Goal: Task Accomplishment & Management: Use online tool/utility

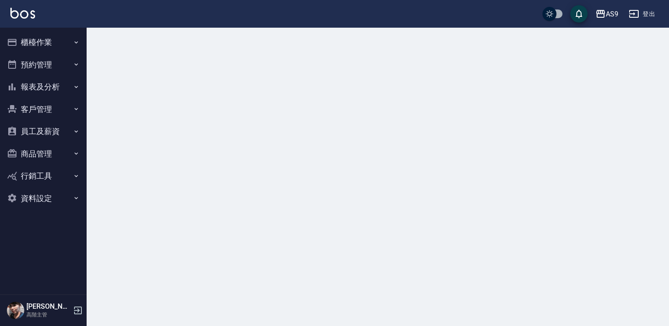
click at [54, 41] on button "櫃檯作業" at bounding box center [43, 42] width 80 height 23
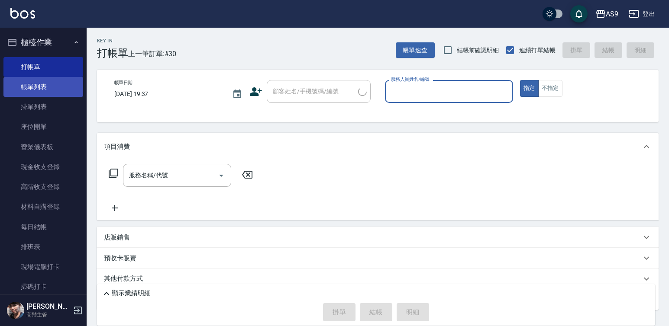
click at [67, 89] on link "帳單列表" at bounding box center [43, 87] width 80 height 20
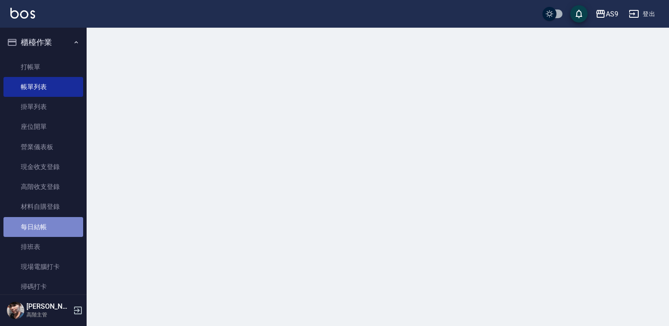
click at [53, 226] on link "每日結帳" at bounding box center [43, 227] width 80 height 20
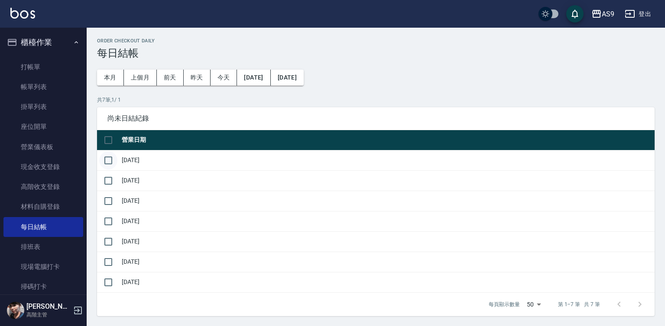
click at [109, 163] on input "checkbox" at bounding box center [108, 161] width 18 height 18
checkbox input "true"
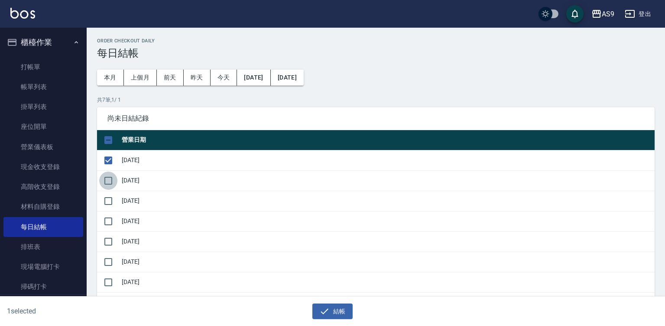
drag, startPoint x: 106, startPoint y: 177, endPoint x: 106, endPoint y: 187, distance: 9.1
click at [106, 180] on input "checkbox" at bounding box center [108, 181] width 18 height 18
checkbox input "true"
drag, startPoint x: 107, startPoint y: 194, endPoint x: 107, endPoint y: 217, distance: 23.4
click at [107, 200] on input "checkbox" at bounding box center [108, 201] width 18 height 18
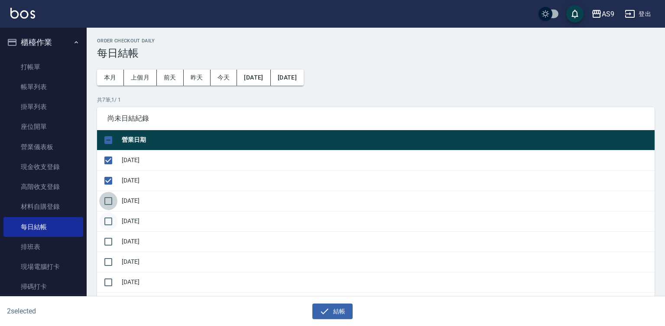
checkbox input "true"
drag, startPoint x: 107, startPoint y: 222, endPoint x: 109, endPoint y: 237, distance: 15.2
click at [108, 228] on input "checkbox" at bounding box center [108, 222] width 18 height 18
checkbox input "true"
click at [104, 249] on input "checkbox" at bounding box center [108, 242] width 18 height 18
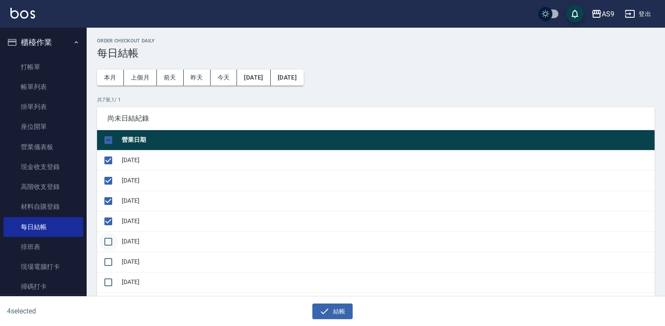
checkbox input "true"
drag, startPoint x: 109, startPoint y: 261, endPoint x: 224, endPoint y: 285, distance: 117.3
click at [115, 263] on input "checkbox" at bounding box center [108, 262] width 18 height 18
checkbox input "true"
click at [339, 313] on button "結帳" at bounding box center [332, 312] width 40 height 16
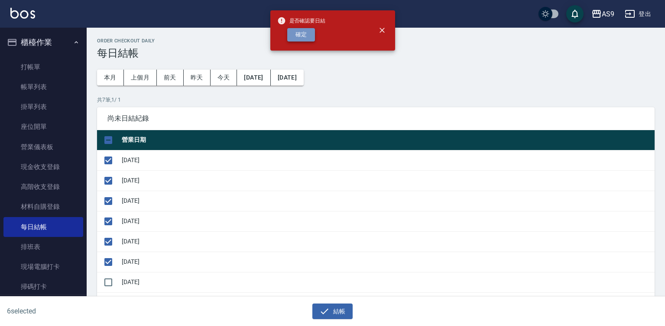
click at [298, 34] on button "確定" at bounding box center [301, 34] width 28 height 13
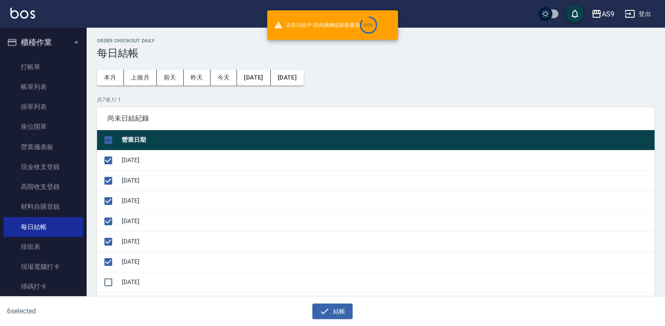
checkbox input "false"
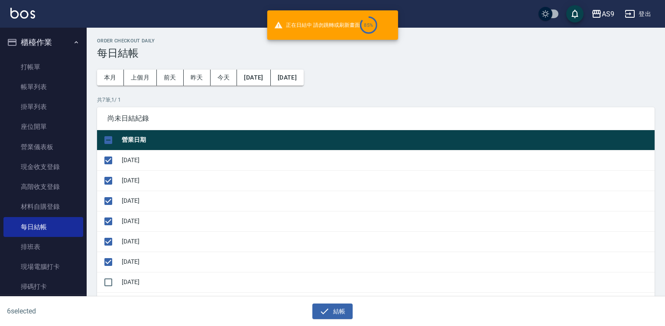
checkbox input "false"
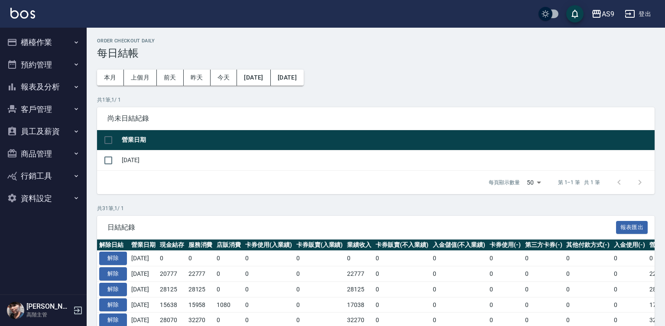
scroll to position [260, 0]
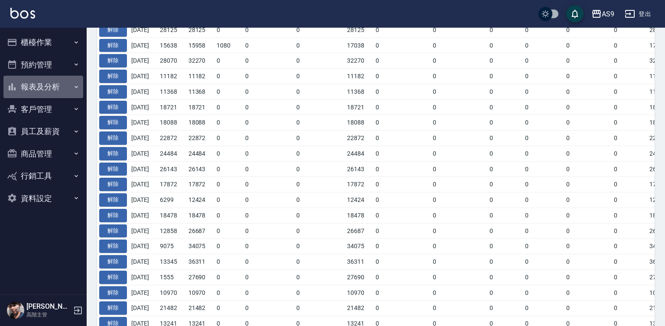
click at [60, 88] on button "報表及分析" at bounding box center [43, 87] width 80 height 23
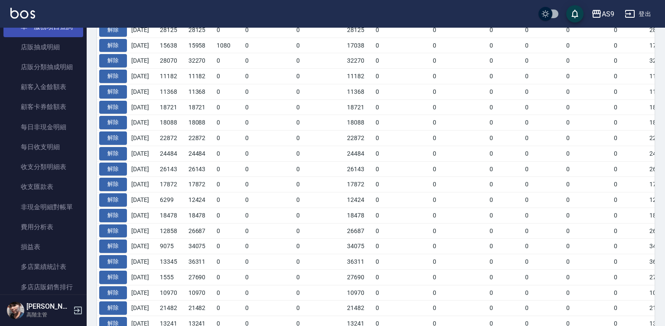
scroll to position [649, 0]
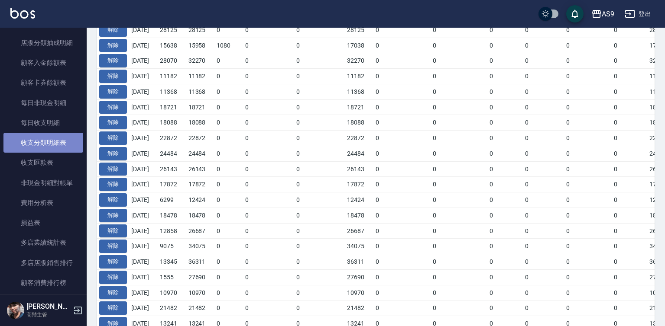
click at [60, 143] on link "收支分類明細表" at bounding box center [43, 143] width 80 height 20
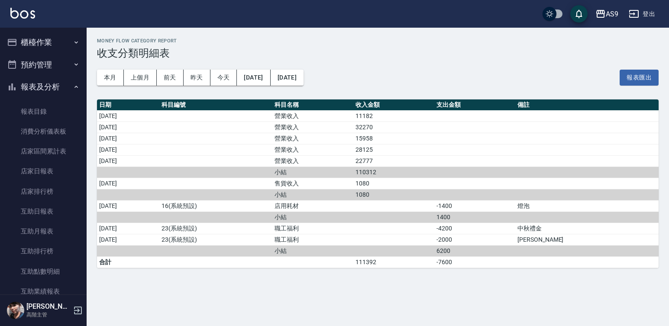
click at [41, 83] on button "報表及分析" at bounding box center [43, 87] width 80 height 23
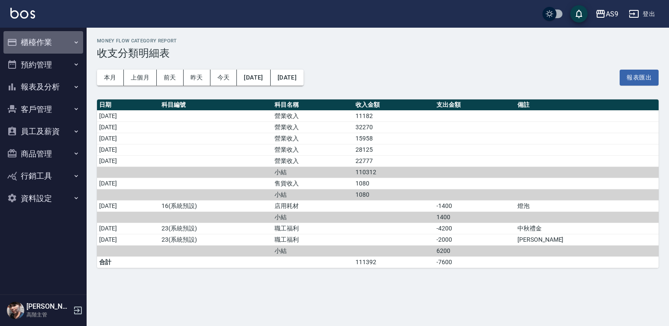
click at [48, 46] on button "櫃檯作業" at bounding box center [43, 42] width 80 height 23
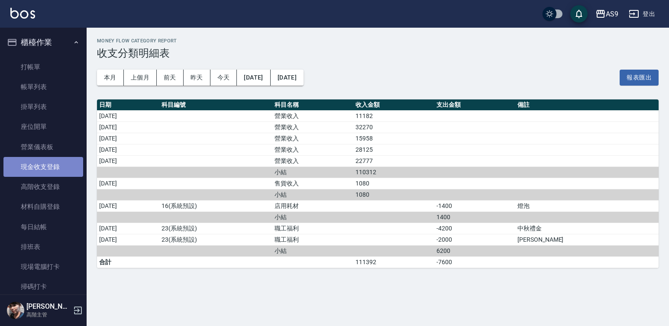
click at [50, 169] on link "現金收支登錄" at bounding box center [43, 167] width 80 height 20
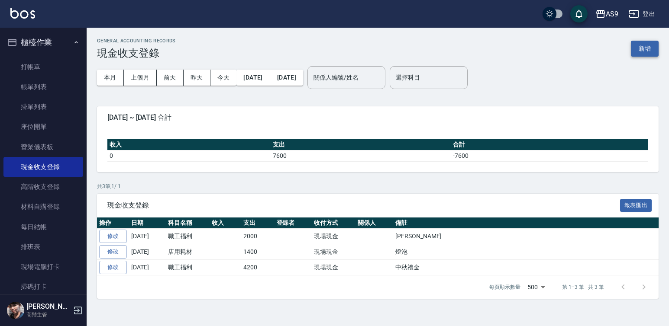
click at [639, 50] on button "新增" at bounding box center [645, 49] width 28 height 16
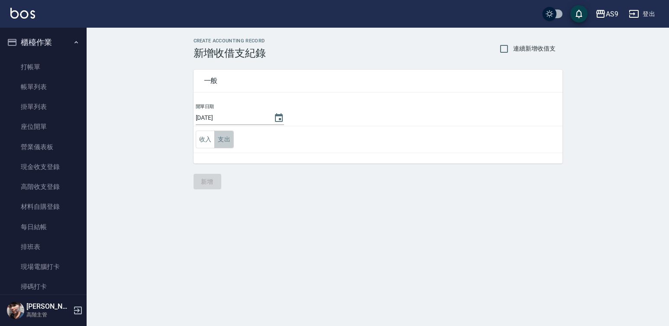
click at [226, 143] on button "支出" at bounding box center [223, 140] width 19 height 18
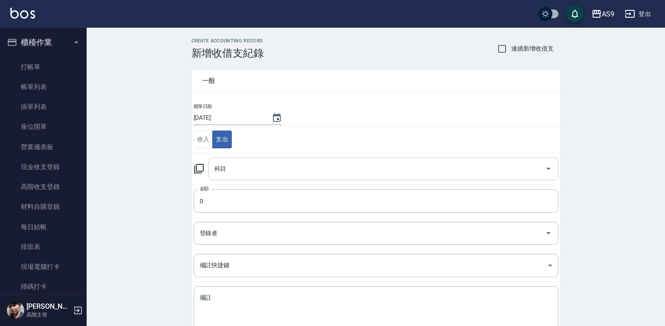
click at [239, 167] on input "科目" at bounding box center [376, 168] width 329 height 15
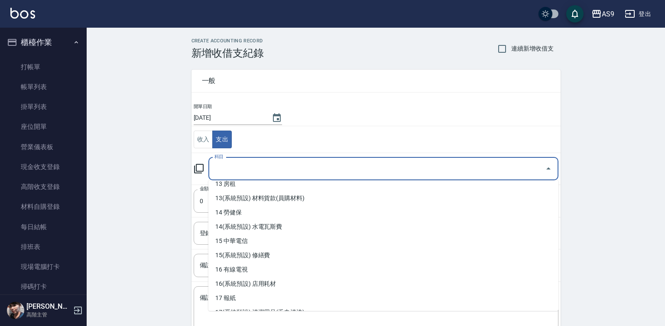
scroll to position [260, 0]
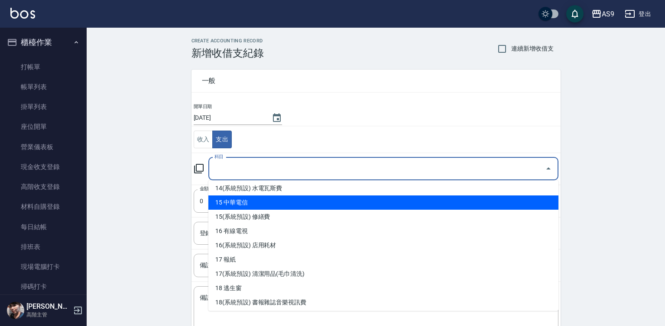
click at [239, 205] on li "15 中華電信" at bounding box center [383, 203] width 350 height 14
type input "15 中華電信"
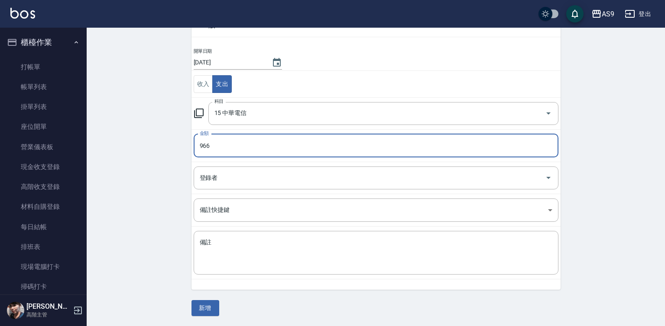
scroll to position [56, 0]
type input "966"
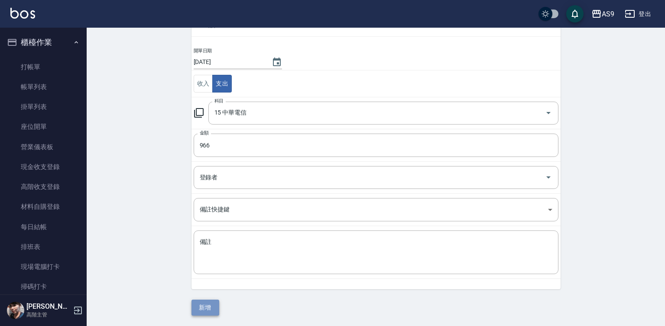
click at [208, 311] on button "新增" at bounding box center [205, 308] width 28 height 16
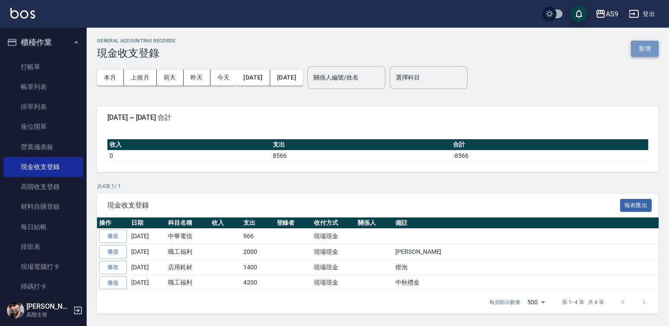
click at [640, 48] on button "新增" at bounding box center [645, 49] width 28 height 16
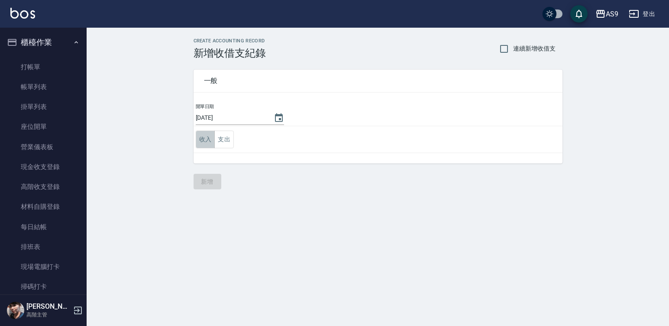
click at [213, 137] on button "收入" at bounding box center [205, 140] width 19 height 18
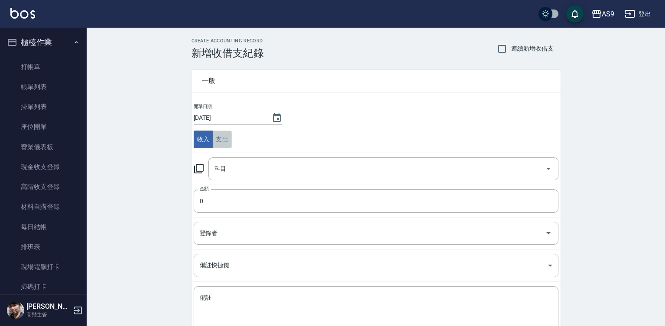
drag, startPoint x: 219, startPoint y: 131, endPoint x: 222, endPoint y: 138, distance: 7.4
click at [219, 130] on td "收入 支出" at bounding box center [375, 139] width 369 height 27
drag, startPoint x: 211, startPoint y: 132, endPoint x: 219, endPoint y: 137, distance: 9.7
click at [216, 135] on div "收入 支出" at bounding box center [213, 140] width 39 height 18
click at [221, 138] on button "支出" at bounding box center [221, 140] width 19 height 18
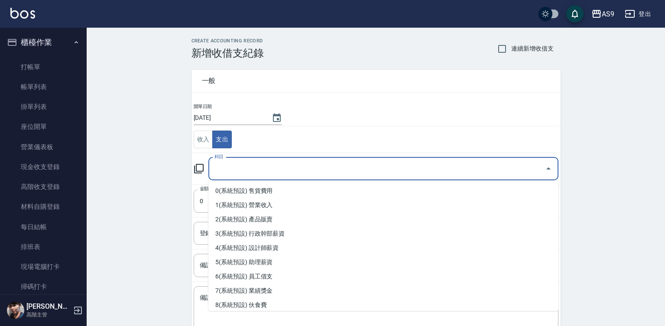
click at [232, 163] on input "科目" at bounding box center [376, 168] width 329 height 15
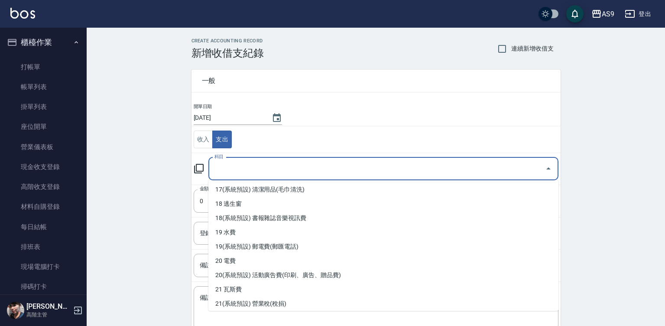
scroll to position [346, 0]
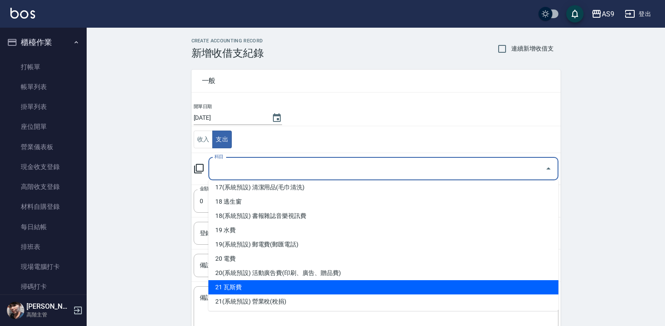
click at [257, 291] on li "21 瓦斯費" at bounding box center [383, 288] width 350 height 14
type input "21 瓦斯費"
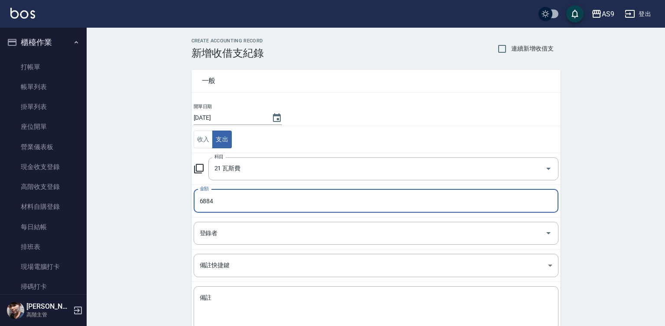
click at [213, 203] on input "6884" at bounding box center [376, 201] width 365 height 23
click at [212, 203] on input "6884" at bounding box center [376, 201] width 365 height 23
drag, startPoint x: 193, startPoint y: 194, endPoint x: 200, endPoint y: 195, distance: 6.6
click at [194, 194] on input "6884" at bounding box center [376, 201] width 365 height 23
click at [199, 195] on input "6884" at bounding box center [376, 201] width 365 height 23
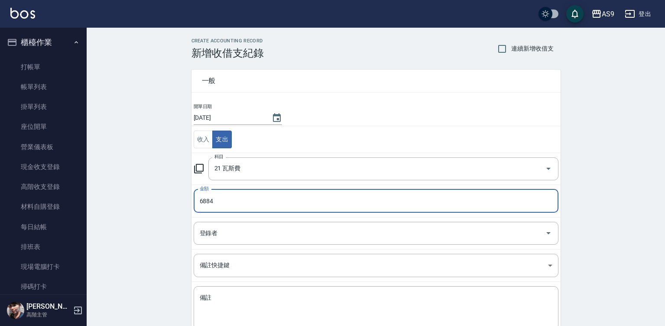
click at [206, 196] on input "6884" at bounding box center [376, 201] width 365 height 23
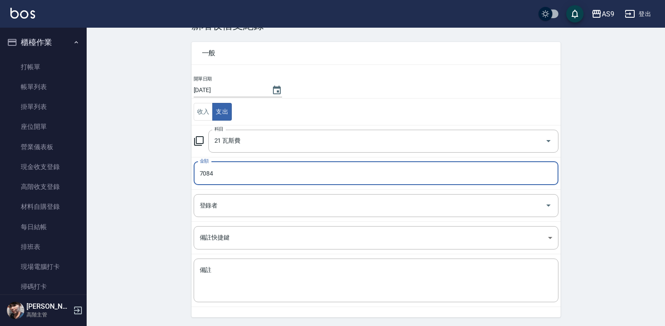
scroll to position [56, 0]
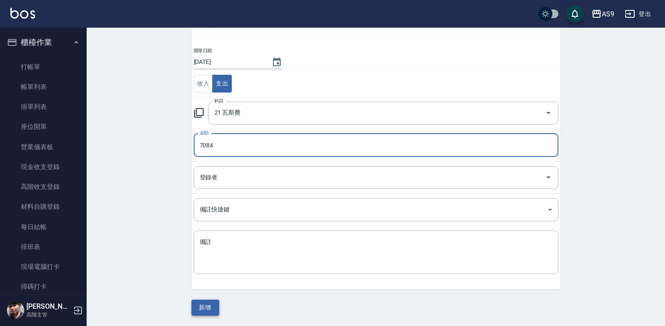
type input "7084"
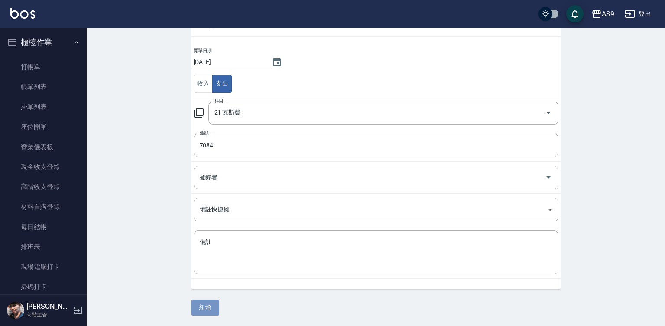
drag, startPoint x: 207, startPoint y: 307, endPoint x: 341, endPoint y: 303, distance: 134.2
click at [207, 307] on button "新增" at bounding box center [205, 308] width 28 height 16
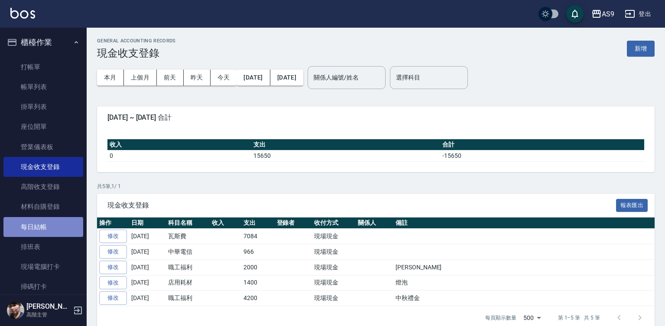
click at [48, 226] on link "每日結帳" at bounding box center [43, 227] width 80 height 20
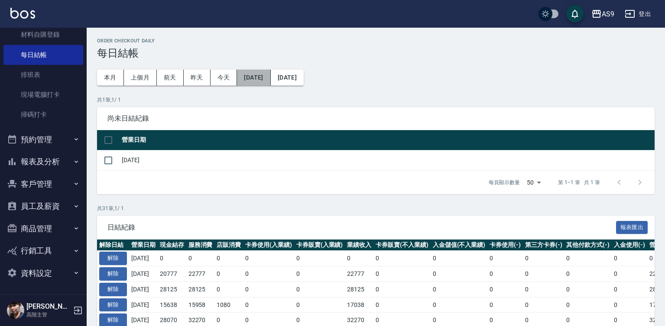
drag, startPoint x: 268, startPoint y: 75, endPoint x: 266, endPoint y: 81, distance: 5.9
click at [266, 81] on button "[DATE]" at bounding box center [253, 78] width 33 height 16
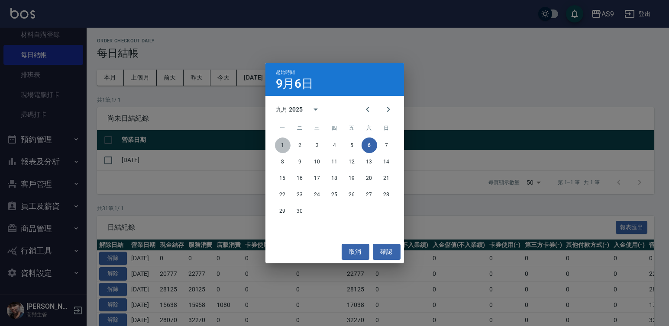
click at [283, 145] on button "1" at bounding box center [283, 146] width 16 height 16
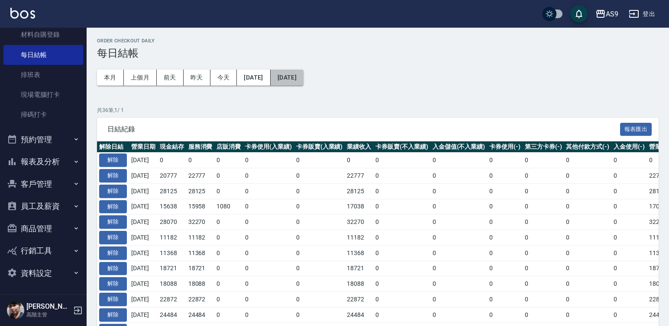
click at [303, 80] on button "[DATE]" at bounding box center [287, 78] width 33 height 16
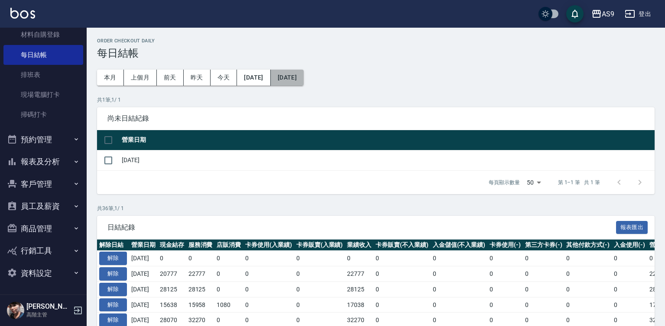
click at [303, 74] on button "[DATE]" at bounding box center [287, 78] width 33 height 16
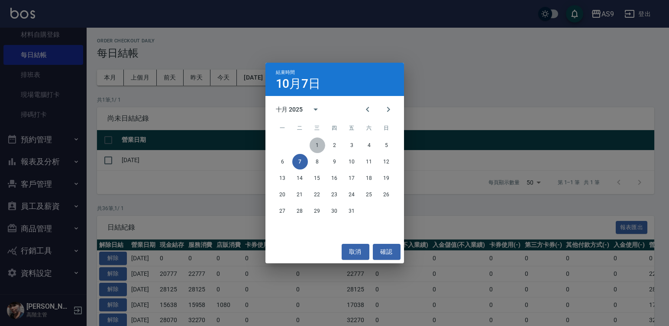
click at [318, 145] on button "1" at bounding box center [318, 146] width 16 height 16
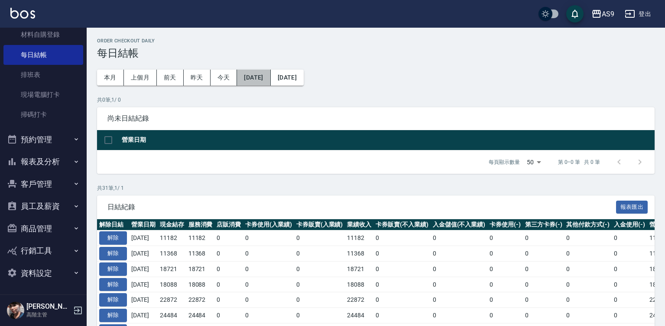
click at [270, 79] on button "2025/09/01" at bounding box center [253, 78] width 33 height 16
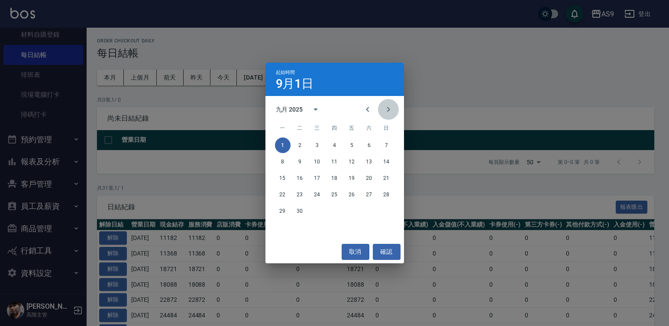
click at [388, 109] on icon "Next month" at bounding box center [388, 109] width 3 height 5
click at [318, 145] on button "1" at bounding box center [318, 146] width 16 height 16
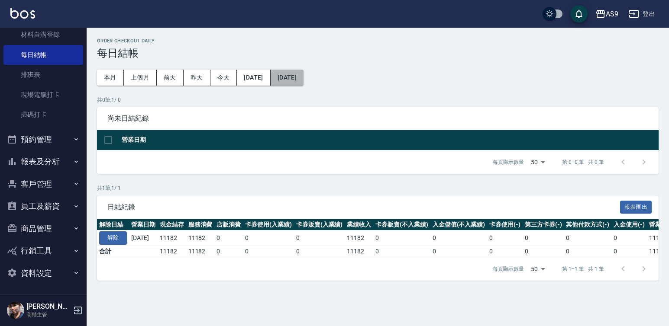
click at [303, 79] on button "[DATE]" at bounding box center [287, 78] width 33 height 16
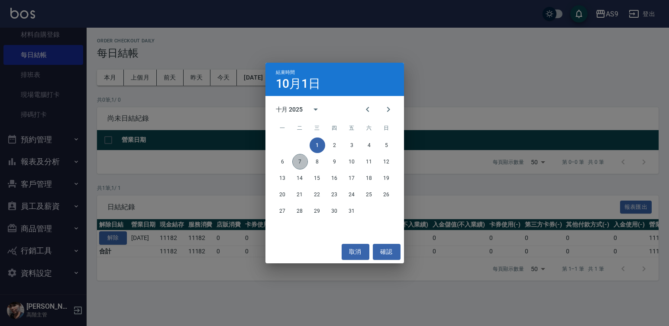
click at [302, 164] on button "7" at bounding box center [300, 162] width 16 height 16
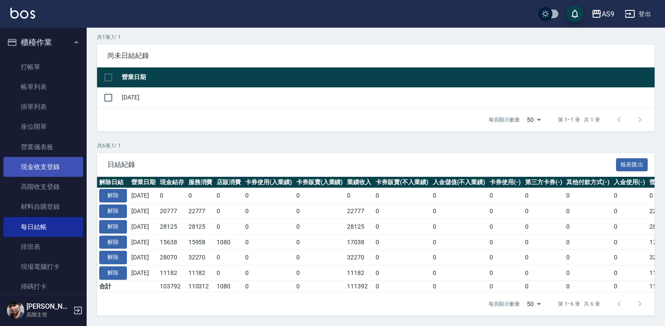
click at [55, 171] on link "現金收支登錄" at bounding box center [43, 167] width 80 height 20
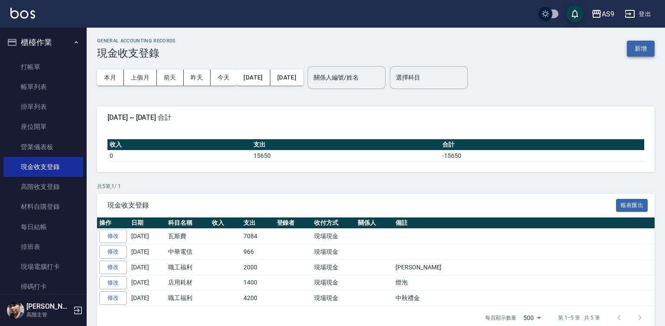
click at [635, 50] on button "新增" at bounding box center [640, 49] width 28 height 16
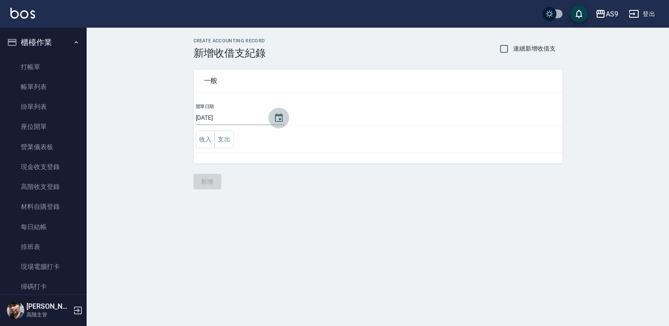
drag, startPoint x: 275, startPoint y: 116, endPoint x: 295, endPoint y: 116, distance: 19.5
click at [276, 116] on icon "Choose date, selected date is 2025-10-07" at bounding box center [279, 117] width 8 height 9
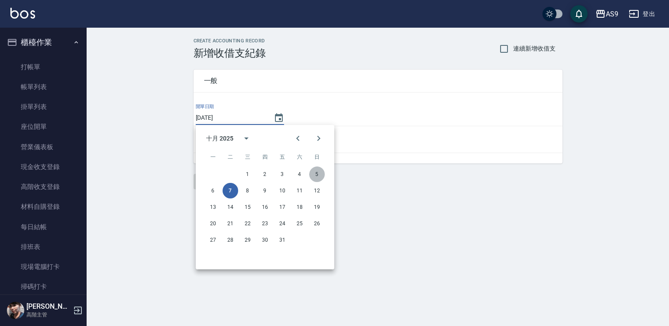
click at [316, 177] on button "5" at bounding box center [317, 175] width 16 height 16
type input "[DATE]"
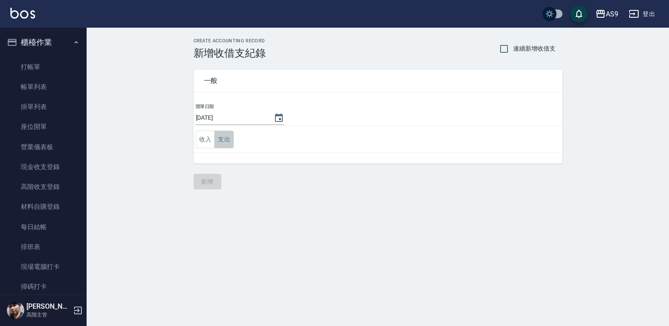
click at [222, 139] on button "支出" at bounding box center [223, 140] width 19 height 18
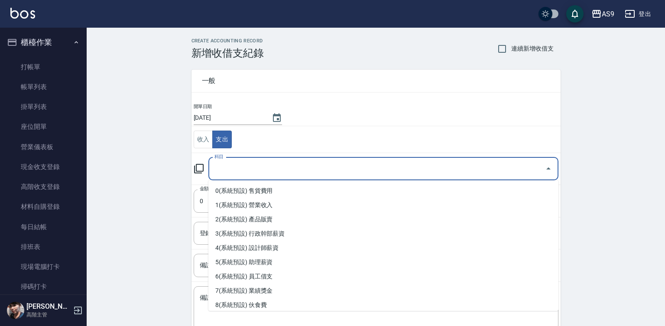
click at [236, 169] on input "科目" at bounding box center [376, 168] width 329 height 15
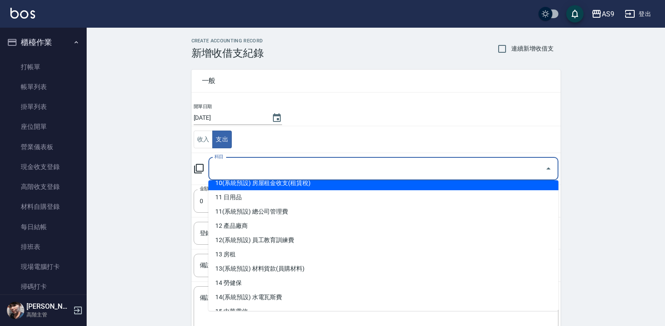
scroll to position [173, 0]
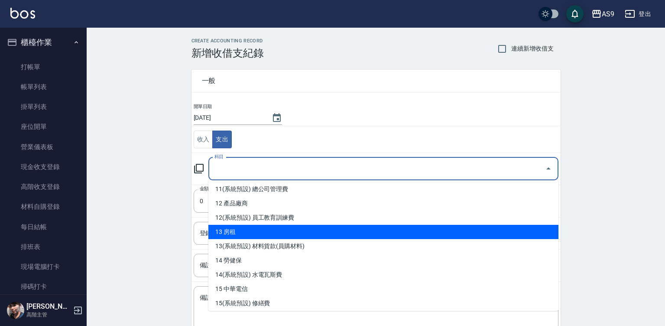
click at [237, 232] on li "13 房租" at bounding box center [383, 232] width 350 height 14
type input "13 房租"
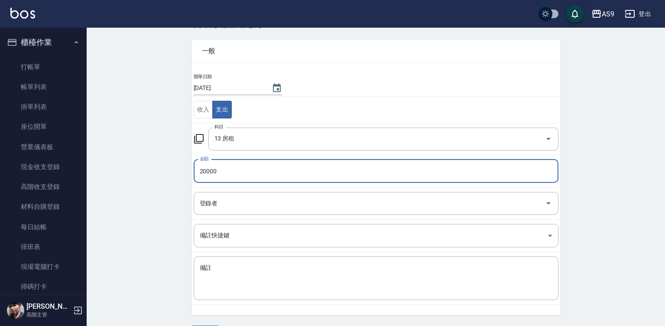
scroll to position [56, 0]
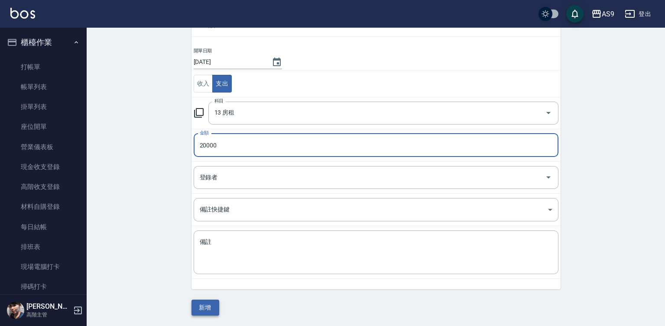
type input "20000"
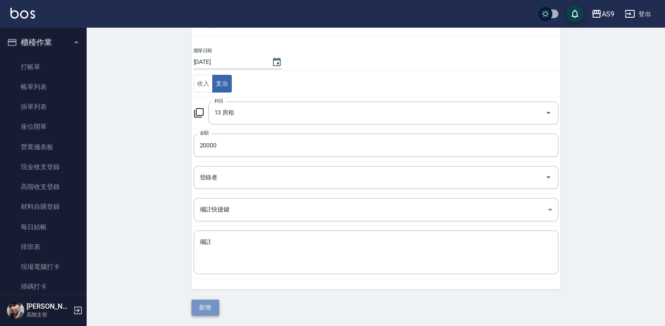
click at [211, 306] on button "新增" at bounding box center [205, 308] width 28 height 16
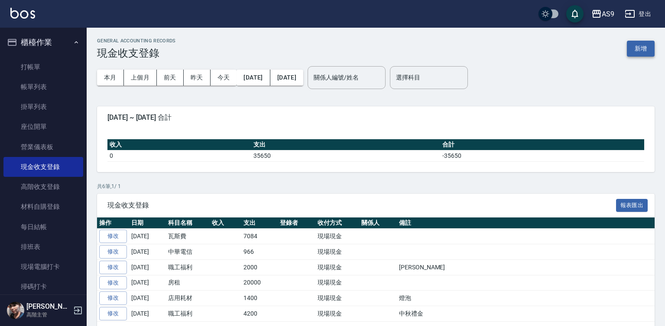
click at [642, 51] on button "新增" at bounding box center [640, 49] width 28 height 16
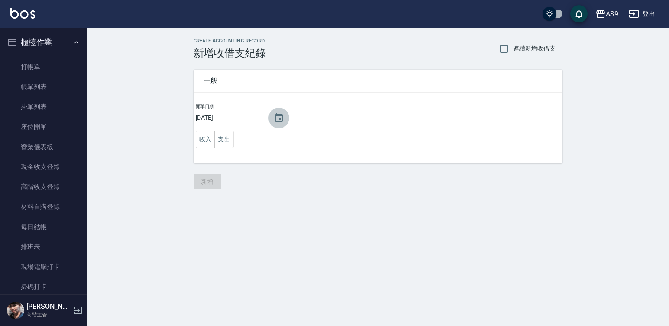
click at [276, 119] on icon "Choose date, selected date is 2025-10-07" at bounding box center [279, 117] width 8 height 9
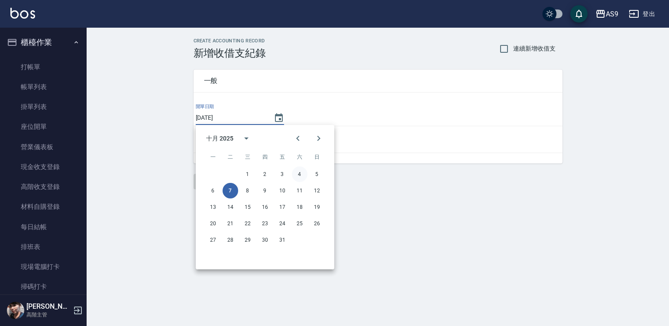
click at [301, 177] on button "4" at bounding box center [300, 175] width 16 height 16
type input "[DATE]"
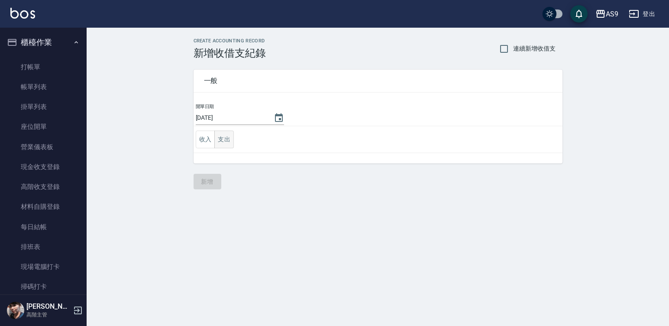
click at [229, 141] on button "支出" at bounding box center [223, 140] width 19 height 18
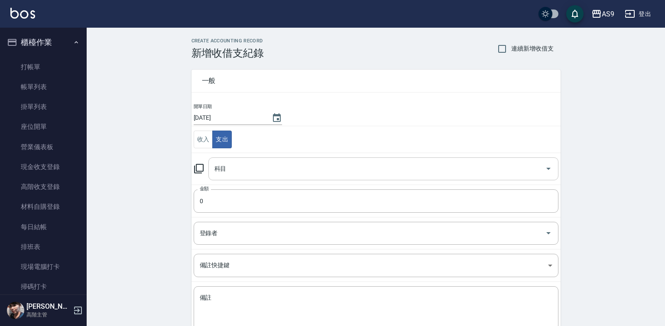
click at [242, 169] on input "科目" at bounding box center [376, 168] width 329 height 15
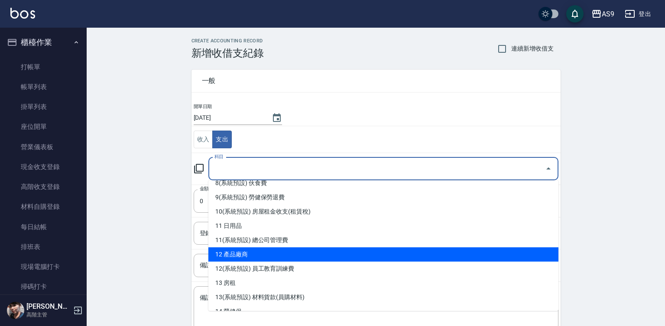
scroll to position [130, 0]
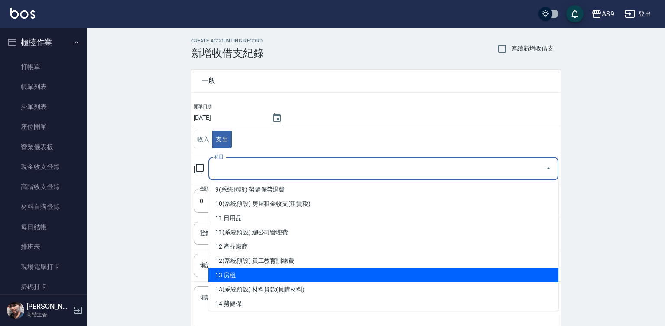
click at [247, 277] on li "13 房租" at bounding box center [383, 275] width 350 height 14
type input "13 房租"
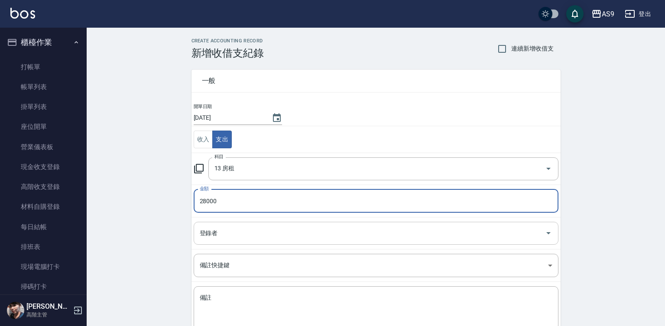
type input "28000"
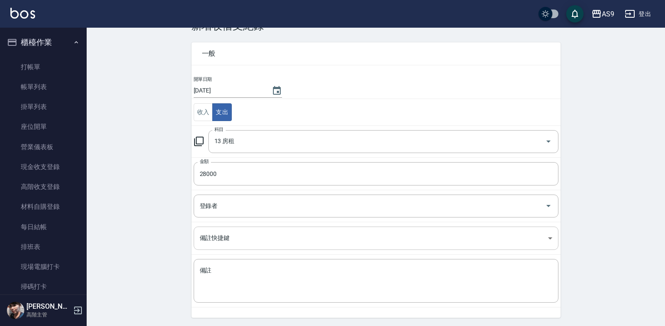
scroll to position [56, 0]
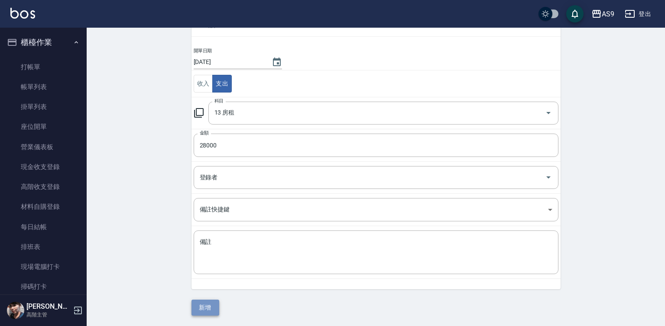
click at [202, 311] on button "新增" at bounding box center [205, 308] width 28 height 16
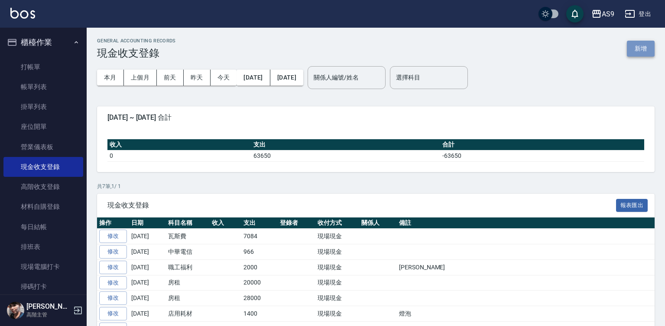
click at [637, 46] on button "新增" at bounding box center [640, 49] width 28 height 16
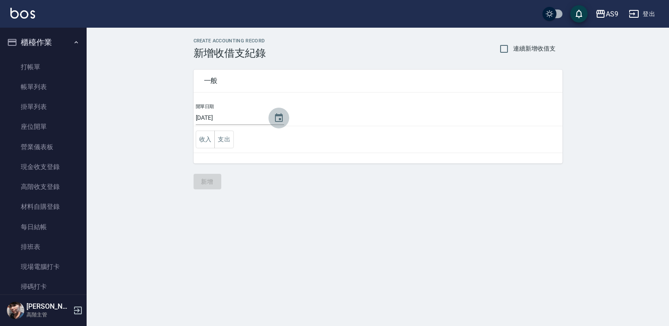
click at [274, 117] on icon "Choose date, selected date is 2025-10-07" at bounding box center [279, 118] width 10 height 10
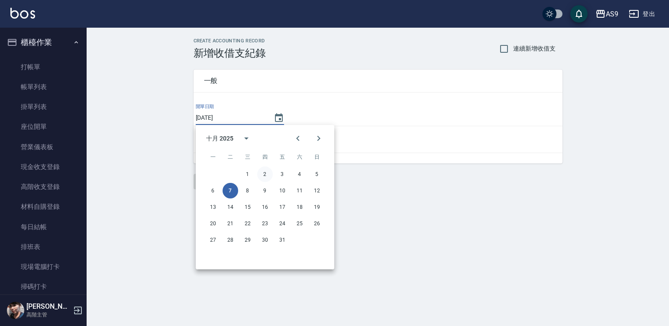
click at [265, 176] on button "2" at bounding box center [265, 175] width 16 height 16
type input "[DATE]"
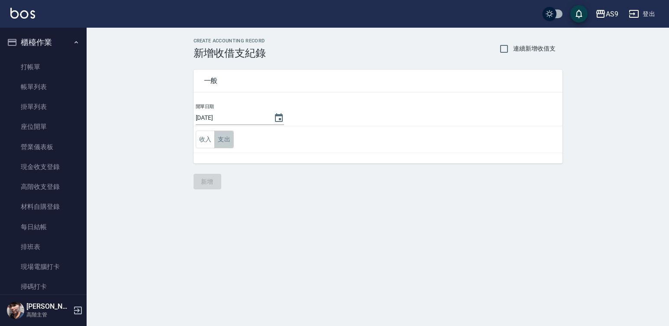
click at [228, 141] on button "支出" at bounding box center [223, 140] width 19 height 18
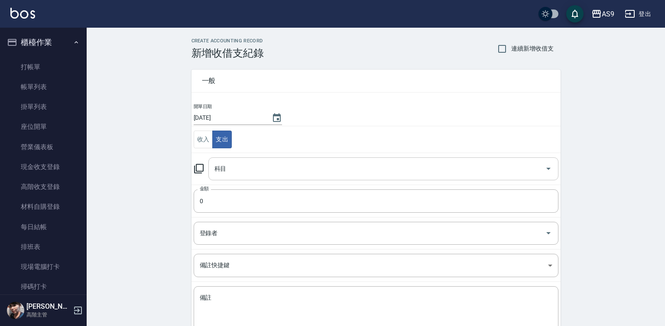
click at [240, 172] on input "科目" at bounding box center [376, 168] width 329 height 15
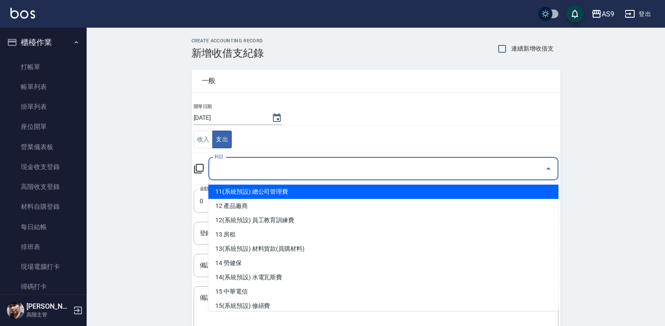
scroll to position [173, 0]
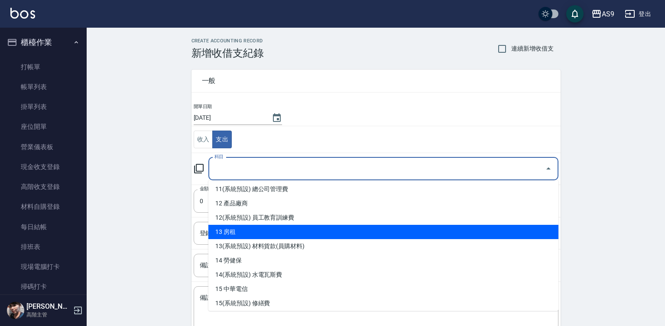
click at [235, 231] on li "13 房租" at bounding box center [383, 232] width 350 height 14
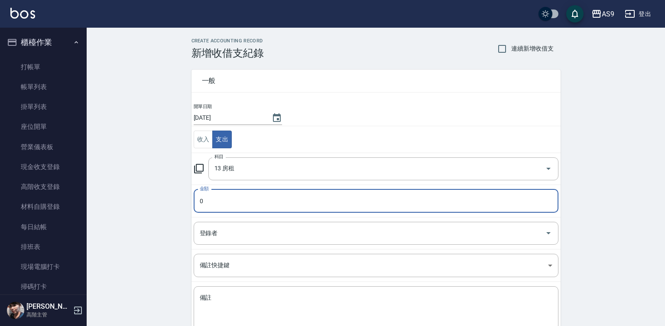
type input "13 房租"
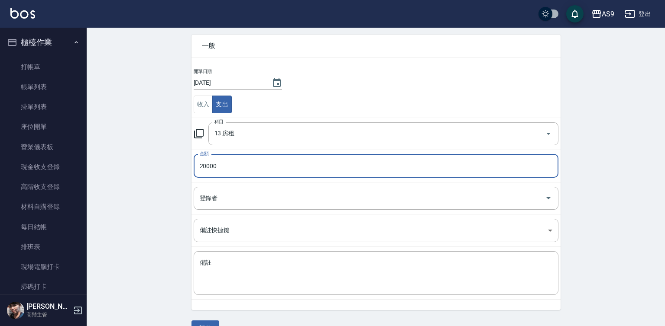
scroll to position [56, 0]
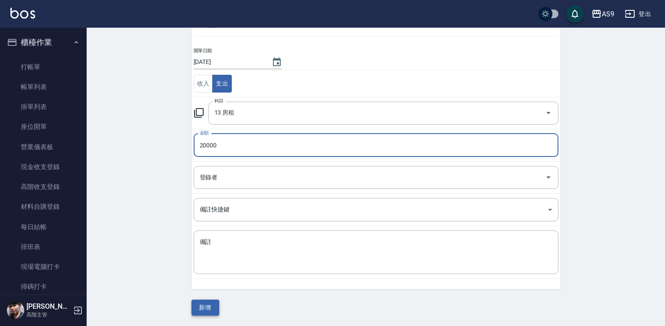
type input "20000"
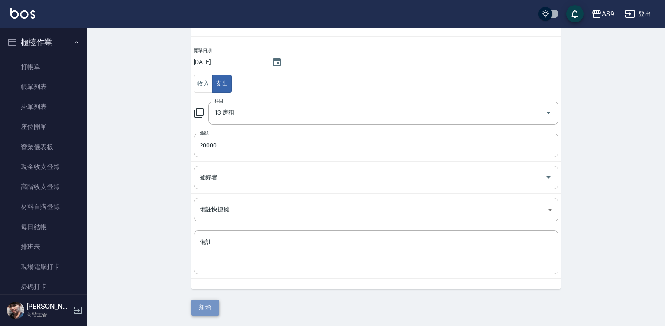
click at [208, 312] on button "新增" at bounding box center [205, 308] width 28 height 16
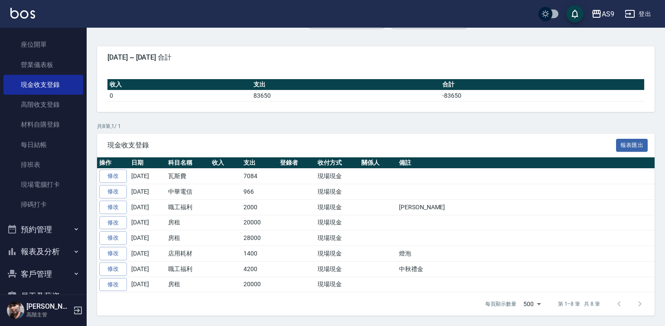
scroll to position [172, 0]
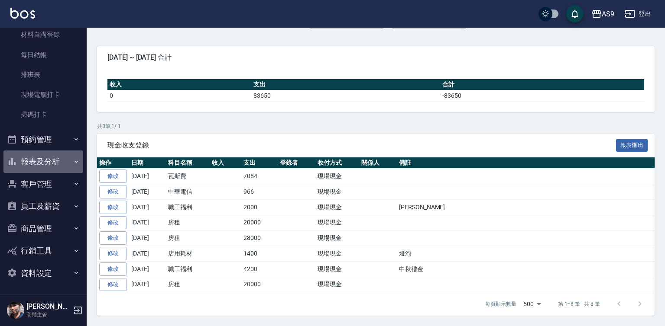
click at [52, 162] on button "報表及分析" at bounding box center [43, 162] width 80 height 23
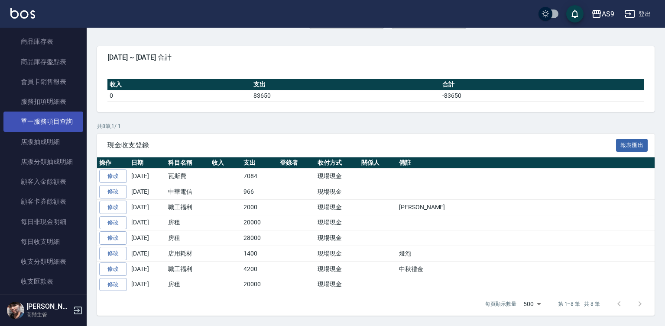
scroll to position [908, 0]
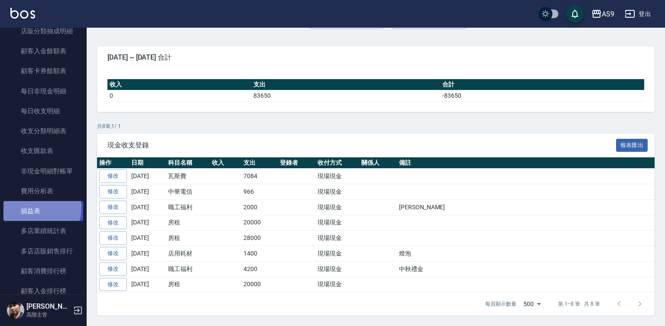
click at [36, 208] on link "損益表" at bounding box center [43, 211] width 80 height 20
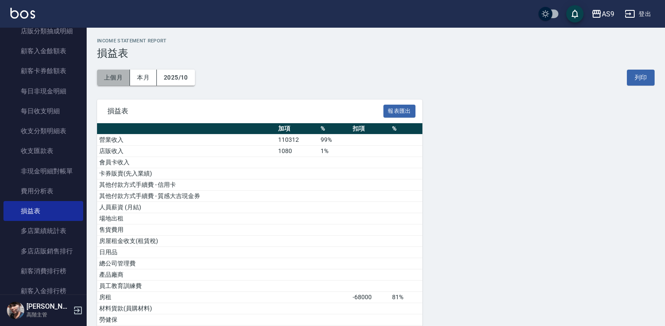
click at [119, 76] on button "上個月" at bounding box center [113, 78] width 33 height 16
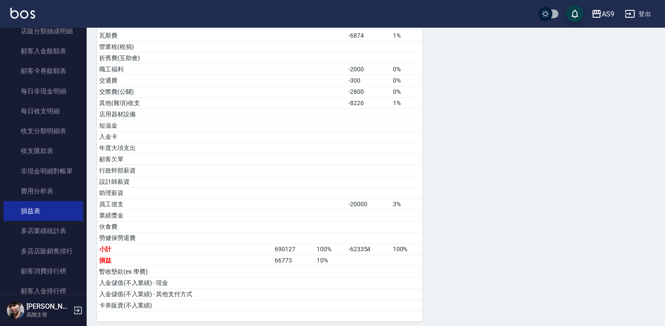
scroll to position [443, 0]
